Goal: Find specific page/section: Find specific page/section

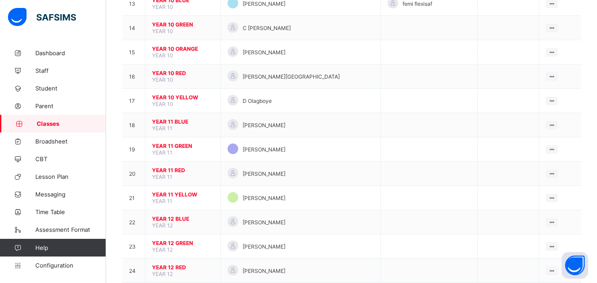
scroll to position [404, 0]
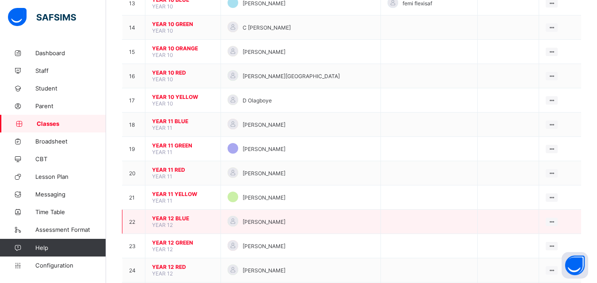
click at [175, 221] on span "YEAR 12 BLUE" at bounding box center [183, 218] width 62 height 7
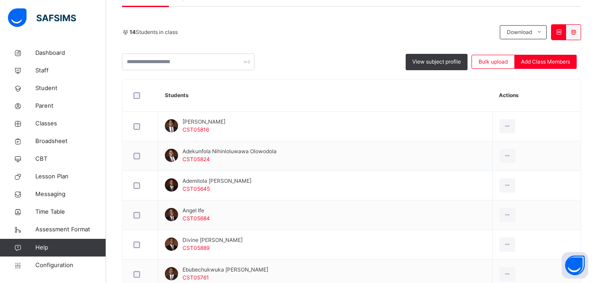
scroll to position [178, 0]
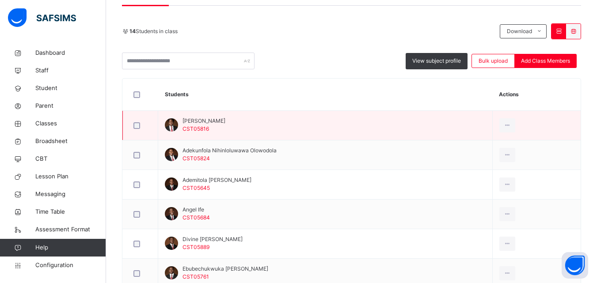
click at [171, 121] on div at bounding box center [171, 124] width 13 height 13
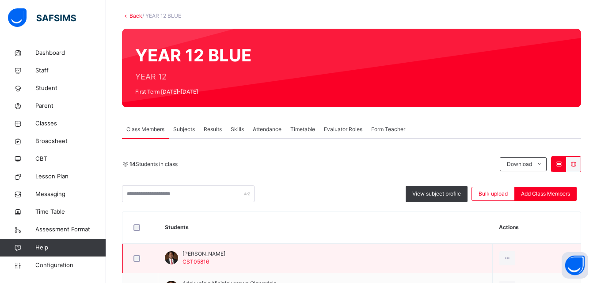
scroll to position [45, 0]
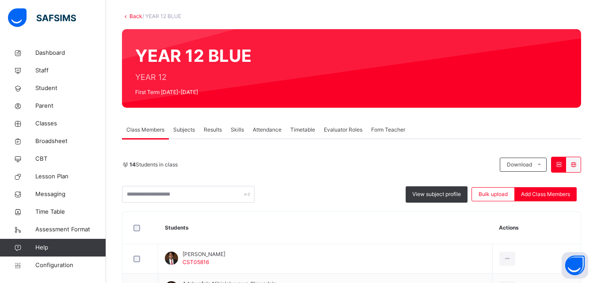
click at [214, 131] on span "Results" at bounding box center [213, 130] width 18 height 8
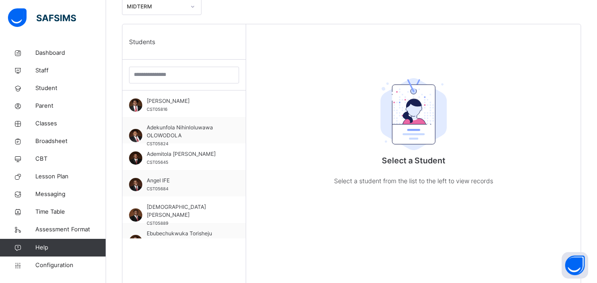
scroll to position [237, 0]
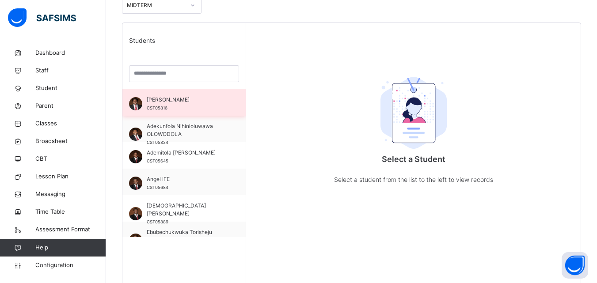
click at [176, 108] on div "[PERSON_NAME] CST05816" at bounding box center [186, 104] width 79 height 16
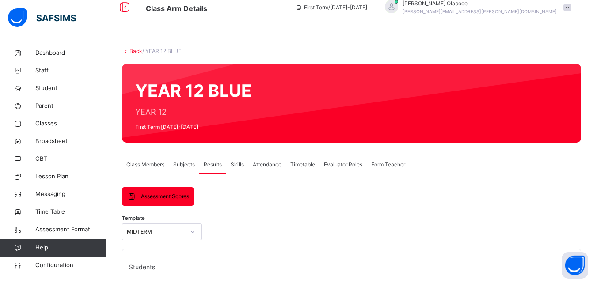
scroll to position [0, 0]
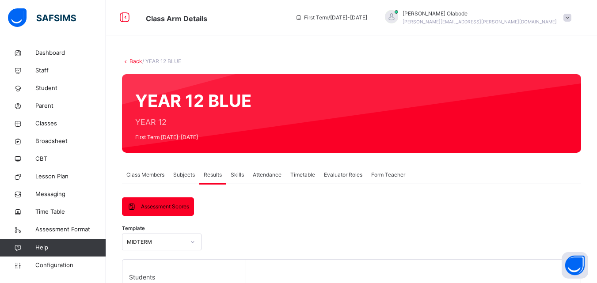
click at [152, 174] on span "Class Members" at bounding box center [145, 175] width 38 height 8
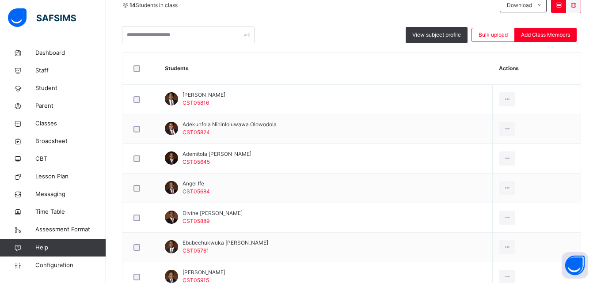
scroll to position [206, 0]
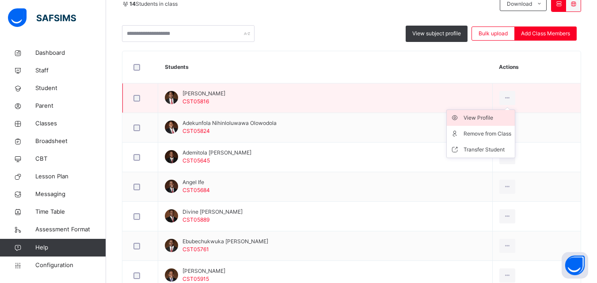
click at [492, 117] on div "View Profile" at bounding box center [487, 117] width 48 height 9
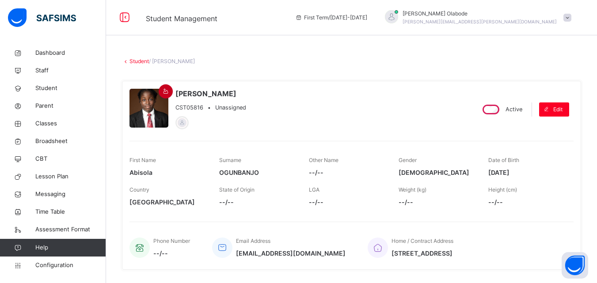
click at [167, 94] on icon at bounding box center [166, 91] width 8 height 8
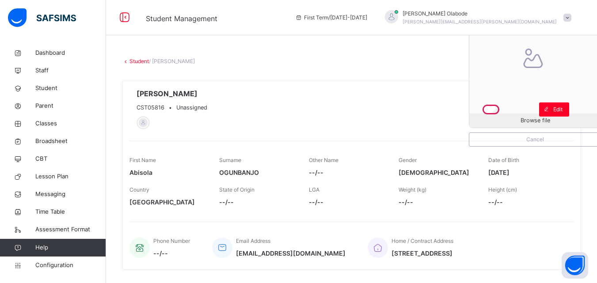
click at [407, 107] on div "Browse file Cancel [PERSON_NAME] CST05816 • Unassigned" at bounding box center [297, 109] width 337 height 42
click at [543, 141] on span "Cancel" at bounding box center [535, 140] width 118 height 8
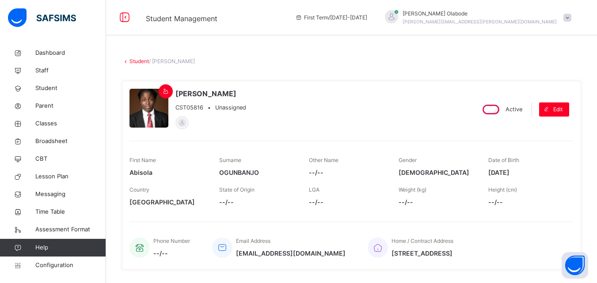
drag, startPoint x: 152, startPoint y: 107, endPoint x: 350, endPoint y: 113, distance: 197.9
click at [350, 113] on div "[PERSON_NAME] CST05816 • Unassigned" at bounding box center [297, 109] width 337 height 42
click at [140, 62] on link "Student" at bounding box center [138, 61] width 19 height 7
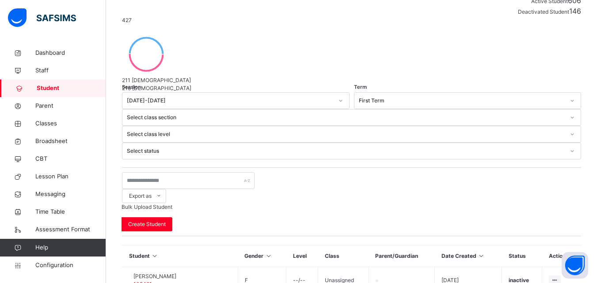
scroll to position [147, 0]
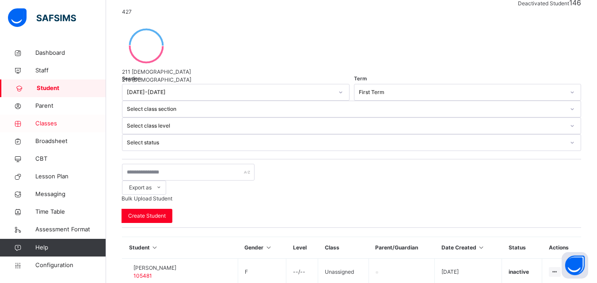
click at [46, 124] on span "Classes" at bounding box center [70, 123] width 71 height 9
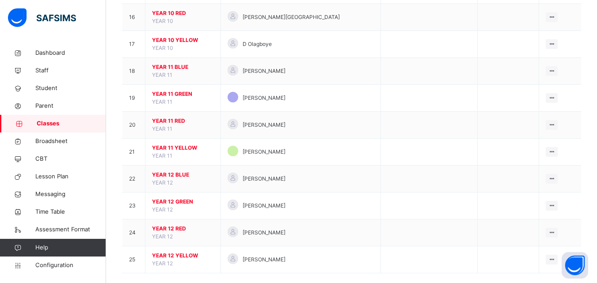
scroll to position [518, 0]
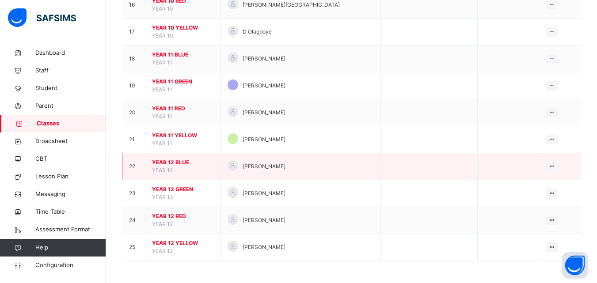
click at [181, 166] on td "YEAR 12 BLUE YEAR 12" at bounding box center [183, 166] width 76 height 27
click at [174, 163] on span "YEAR 12 BLUE" at bounding box center [183, 163] width 62 height 8
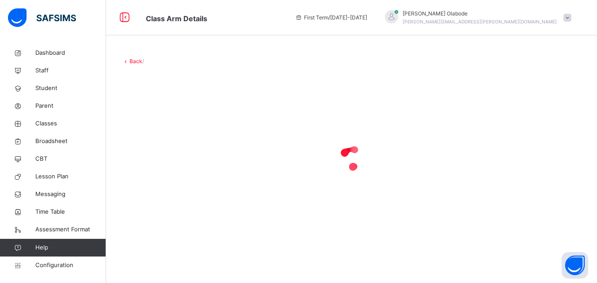
click at [174, 163] on div at bounding box center [351, 157] width 459 height 35
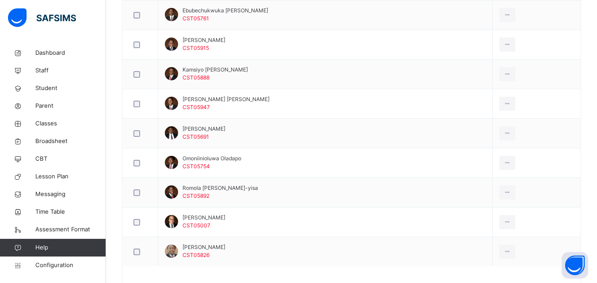
scroll to position [469, 0]
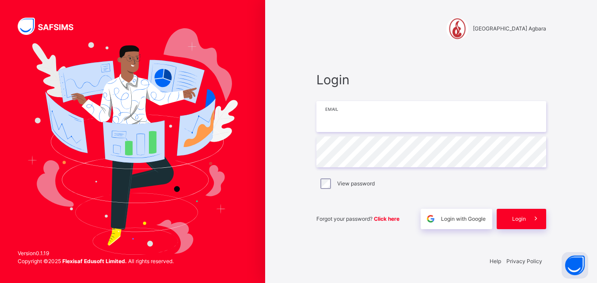
type input "**********"
